Goal: Task Accomplishment & Management: Complete application form

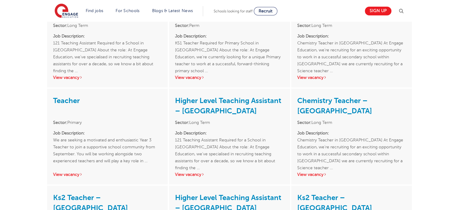
scroll to position [846, 0]
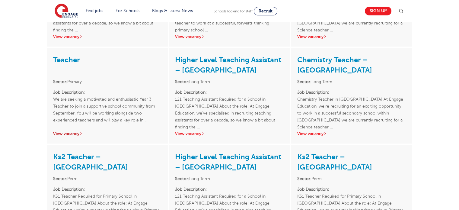
click at [55, 134] on link "View vacancy" at bounding box center [68, 133] width 30 height 5
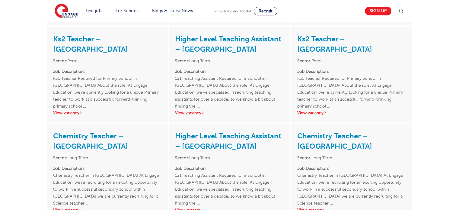
scroll to position [1148, 0]
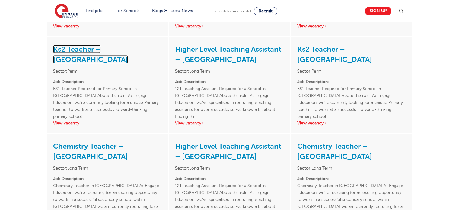
click at [92, 47] on link "Ks2 Teacher – [GEOGRAPHIC_DATA]" at bounding box center [90, 54] width 75 height 19
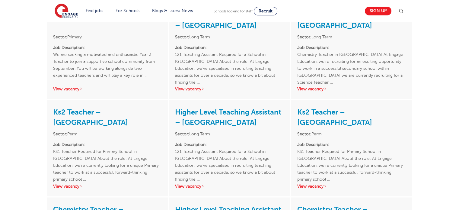
scroll to position [876, 0]
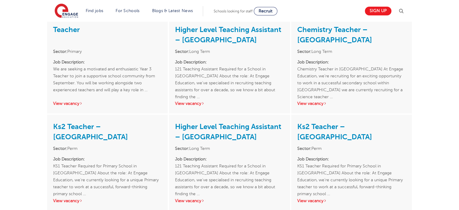
click at [307, 204] on div "Ks2 Teacher – [GEOGRAPHIC_DATA] Sector: Perm Job Description: KS1 Teacher Requi…" at bounding box center [351, 162] width 121 height 96
click at [302, 199] on link "View vacancy" at bounding box center [312, 200] width 30 height 5
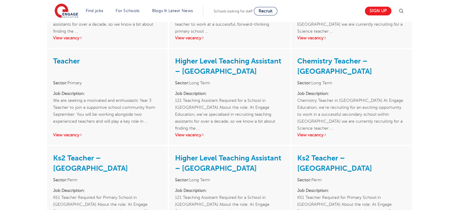
scroll to position [846, 0]
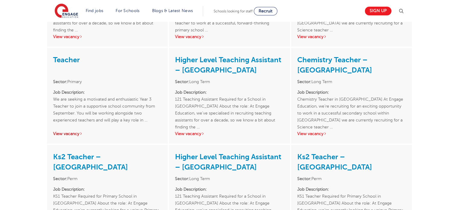
click at [70, 131] on link "View vacancy" at bounding box center [68, 133] width 30 height 5
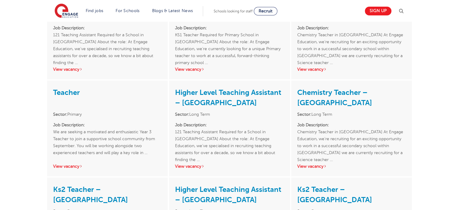
scroll to position [815, 0]
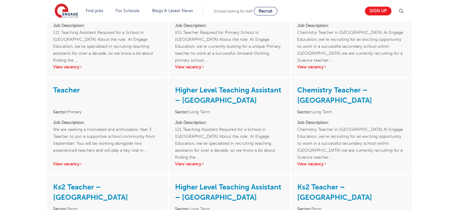
click at [185, 70] on div "Ks2 Teacher – Newham Sector: Perm Job Description: KS1 Teacher Required for Pri…" at bounding box center [229, 29] width 121 height 96
click at [185, 67] on link "View vacancy" at bounding box center [190, 67] width 30 height 5
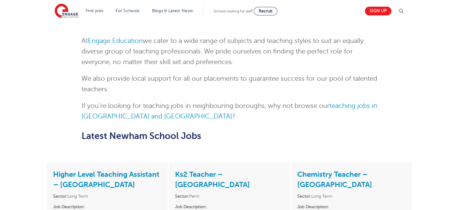
scroll to position [604, 0]
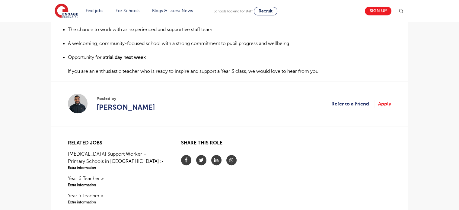
scroll to position [302, 0]
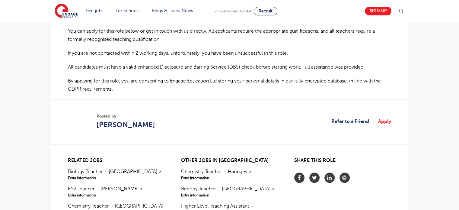
scroll to position [423, 0]
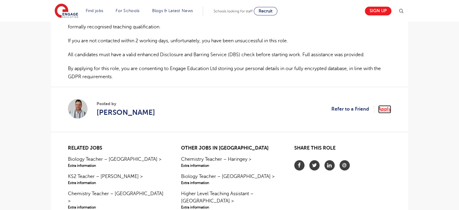
click at [387, 105] on link "Apply" at bounding box center [384, 109] width 13 height 8
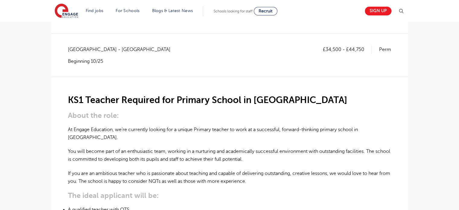
scroll to position [91, 0]
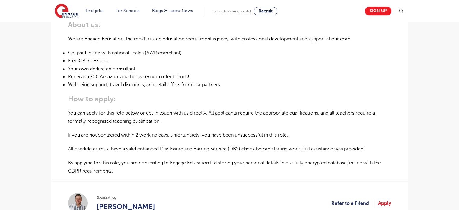
scroll to position [332, 0]
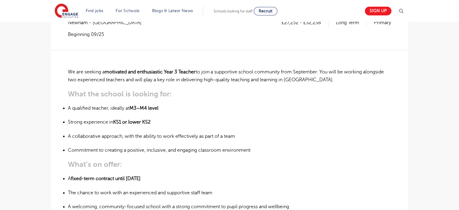
scroll to position [121, 0]
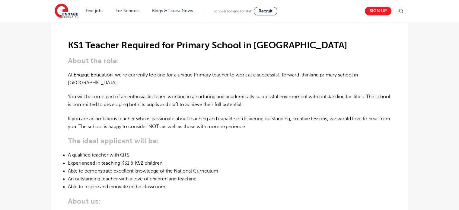
scroll to position [151, 0]
